Goal: Task Accomplishment & Management: Use online tool/utility

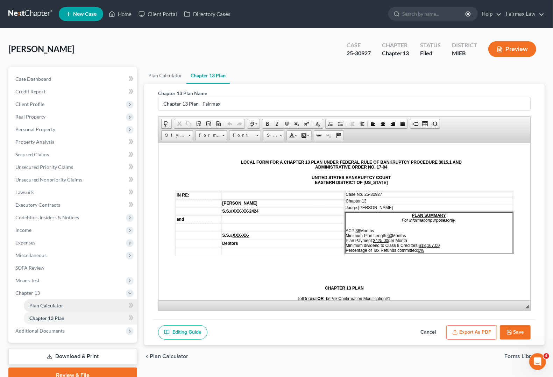
click at [39, 304] on span "Plan Calculator" at bounding box center [46, 305] width 34 height 6
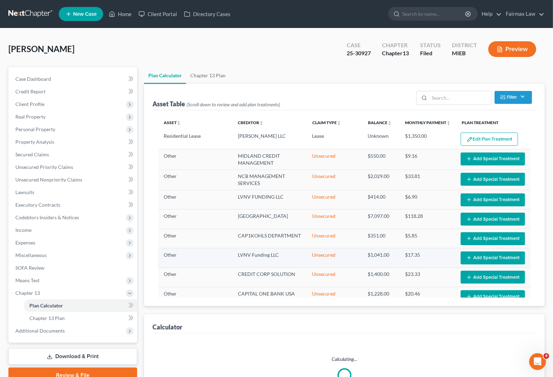
select select "59"
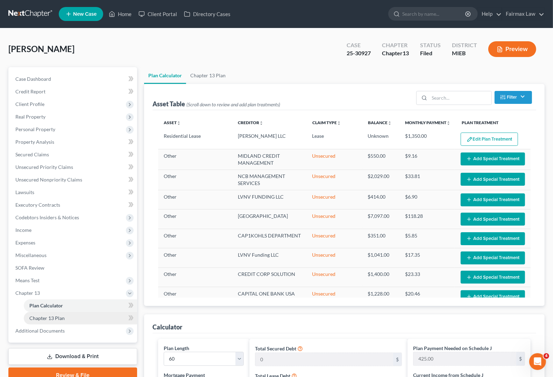
click at [60, 318] on span "Chapter 13 Plan" at bounding box center [46, 318] width 35 height 6
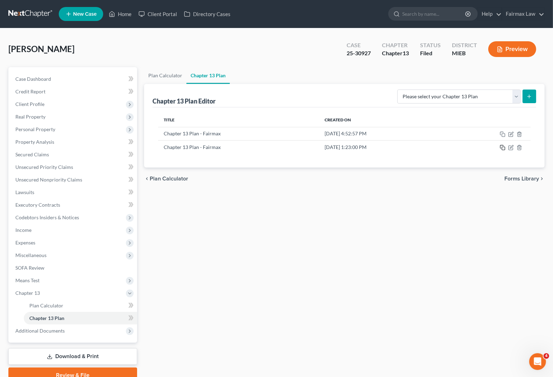
drag, startPoint x: 504, startPoint y: 149, endPoint x: 397, endPoint y: 223, distance: 130.4
click at [503, 149] on icon "button" at bounding box center [503, 148] width 6 height 6
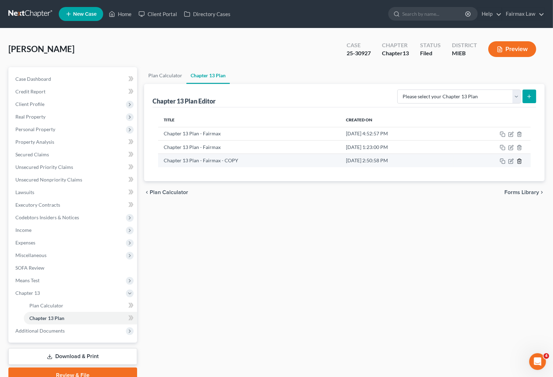
click at [520, 163] on icon "button" at bounding box center [519, 161] width 6 height 6
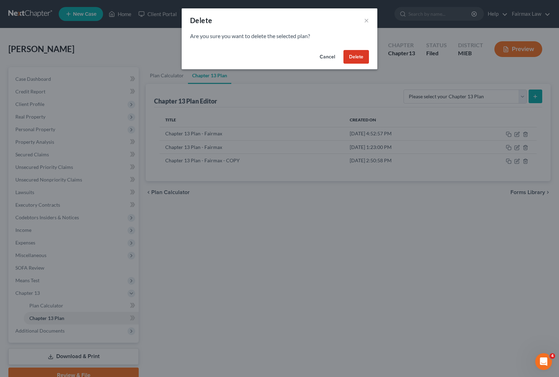
click at [349, 59] on button "Delete" at bounding box center [357, 57] width 26 height 14
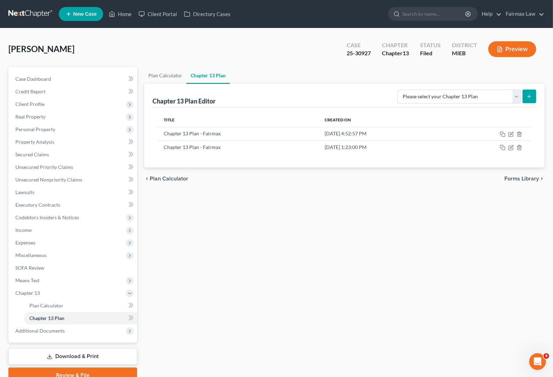
click at [296, 194] on div "Plan Calculator Chapter 13 Plan Chapter 13 Plan Editor Please select your Chapt…" at bounding box center [344, 225] width 407 height 316
click at [29, 182] on link "Unsecured Nonpriority Claims" at bounding box center [73, 179] width 127 height 13
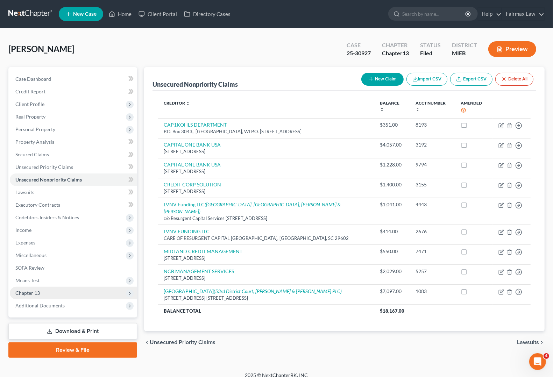
click at [37, 290] on span "Chapter 13" at bounding box center [27, 293] width 24 height 6
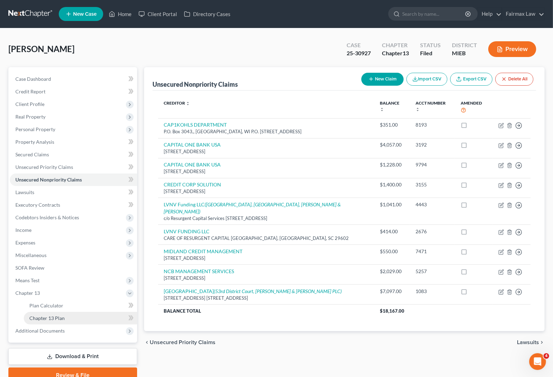
click at [62, 318] on span "Chapter 13 Plan" at bounding box center [46, 318] width 35 height 6
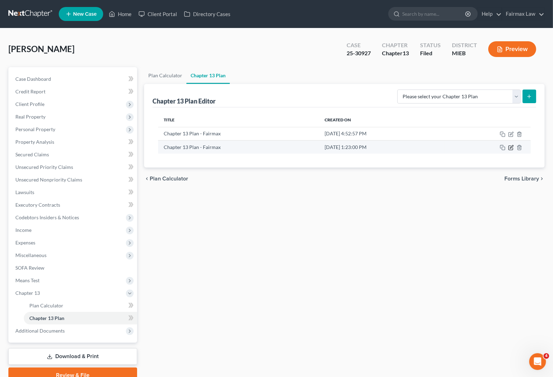
click at [511, 148] on icon "button" at bounding box center [511, 146] width 3 height 3
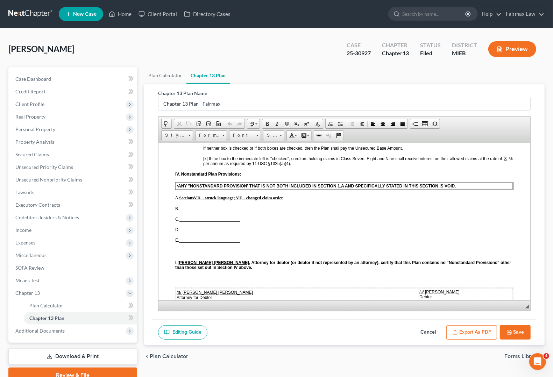
scroll to position [1879, 0]
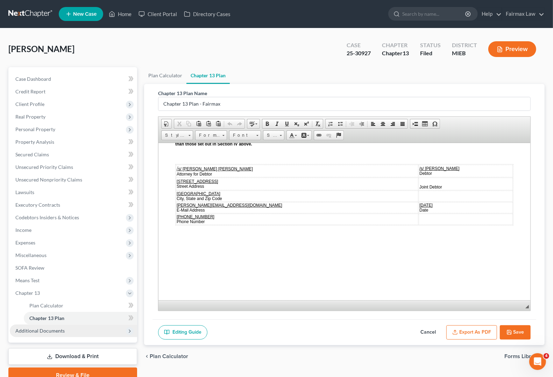
drag, startPoint x: 336, startPoint y: 337, endPoint x: 59, endPoint y: 334, distance: 277.0
click at [336, 337] on div "Editing Guide Cancel Export as PDF Save" at bounding box center [344, 332] width 384 height 26
click at [146, 44] on div "[PERSON_NAME] Upgraded Case 25-30927 Chapter Chapter 13 Status Filed District M…" at bounding box center [276, 52] width 536 height 30
